Goal: Transaction & Acquisition: Purchase product/service

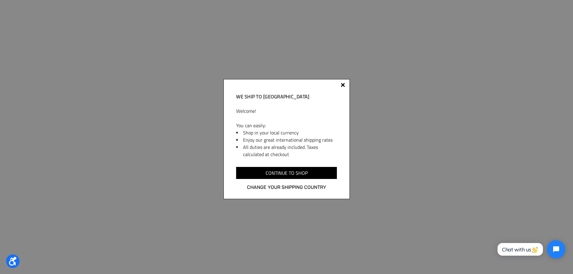
drag, startPoint x: 344, startPoint y: 86, endPoint x: 343, endPoint y: 93, distance: 6.7
click at [344, 86] on div at bounding box center [343, 85] width 4 height 4
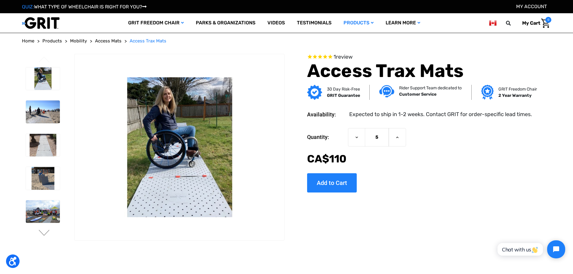
click at [427, 168] on div "Current Stock: Quantity: Decrease Quantity of Access Trax Mats 5 Increase Quant…" at bounding box center [421, 157] width 228 height 69
click at [395, 137] on icon at bounding box center [397, 137] width 5 height 5
click at [355, 138] on icon at bounding box center [356, 137] width 5 height 5
click at [445, 134] on div "Quantity: Decrease Quantity of Access Trax Mats 5 Increase Quantity of Access T…" at bounding box center [421, 137] width 228 height 18
click at [393, 135] on button "Increase Quantity of Access Trax Mats" at bounding box center [397, 137] width 17 height 18
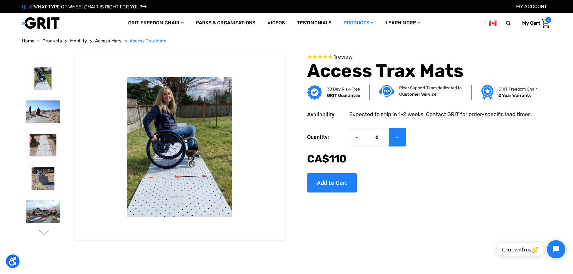
click at [403, 140] on button "Increase Quantity of Access Trax Mats" at bounding box center [397, 137] width 17 height 18
click at [404, 139] on button "Increase Quantity of Access Trax Mats" at bounding box center [397, 137] width 17 height 18
click at [404, 138] on button "Increase Quantity of Access Trax Mats" at bounding box center [397, 137] width 17 height 18
click at [404, 137] on button "Increase Quantity of Access Trax Mats" at bounding box center [397, 137] width 17 height 18
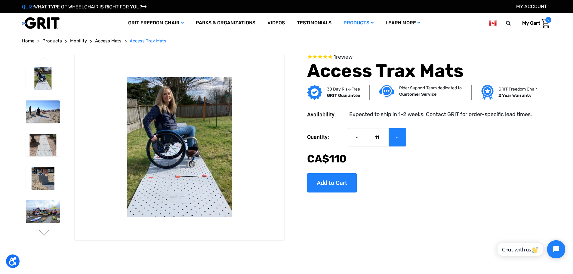
drag, startPoint x: 404, startPoint y: 137, endPoint x: 401, endPoint y: 136, distance: 3.6
click at [403, 136] on button "Increase Quantity of Access Trax Mats" at bounding box center [397, 137] width 17 height 18
click at [398, 137] on icon at bounding box center [397, 137] width 5 height 5
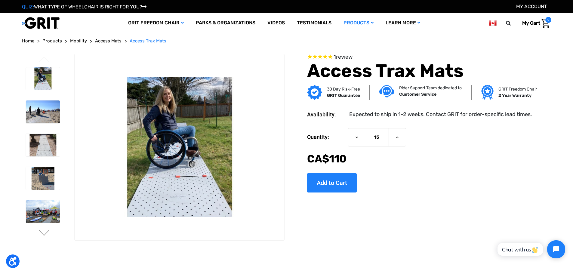
drag, startPoint x: 398, startPoint y: 137, endPoint x: 377, endPoint y: 154, distance: 26.7
click at [398, 137] on icon at bounding box center [397, 137] width 5 height 5
click at [399, 135] on button "Increase Quantity of Access Trax Mats" at bounding box center [397, 137] width 17 height 18
click at [399, 135] on icon at bounding box center [397, 137] width 5 height 5
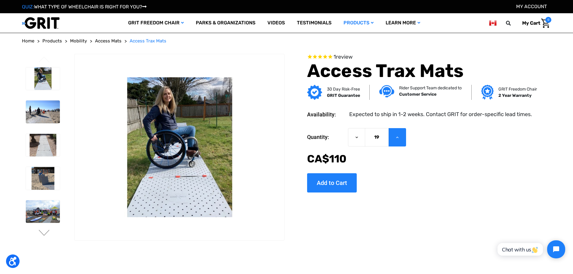
drag, startPoint x: 391, startPoint y: 132, endPoint x: 372, endPoint y: 153, distance: 27.9
click at [391, 132] on button "Increase Quantity of Access Trax Mats" at bounding box center [397, 137] width 17 height 18
type input "20"
click at [334, 180] on input "Add to Cart" at bounding box center [332, 182] width 50 height 19
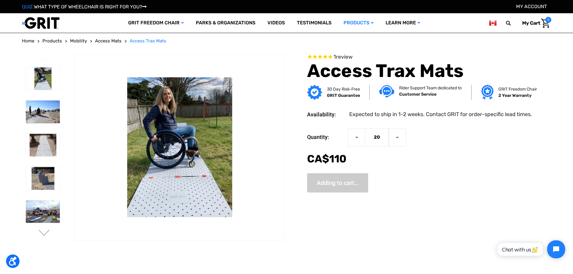
type input "Add to Cart"
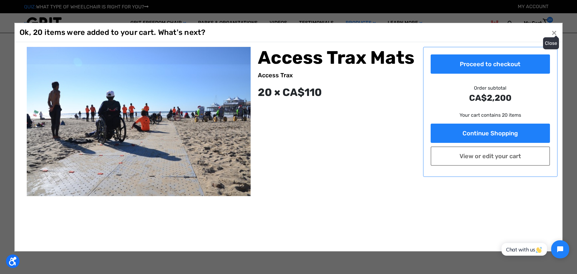
click at [552, 32] on span "×" at bounding box center [554, 32] width 5 height 11
